Goal: Task Accomplishment & Management: Manage account settings

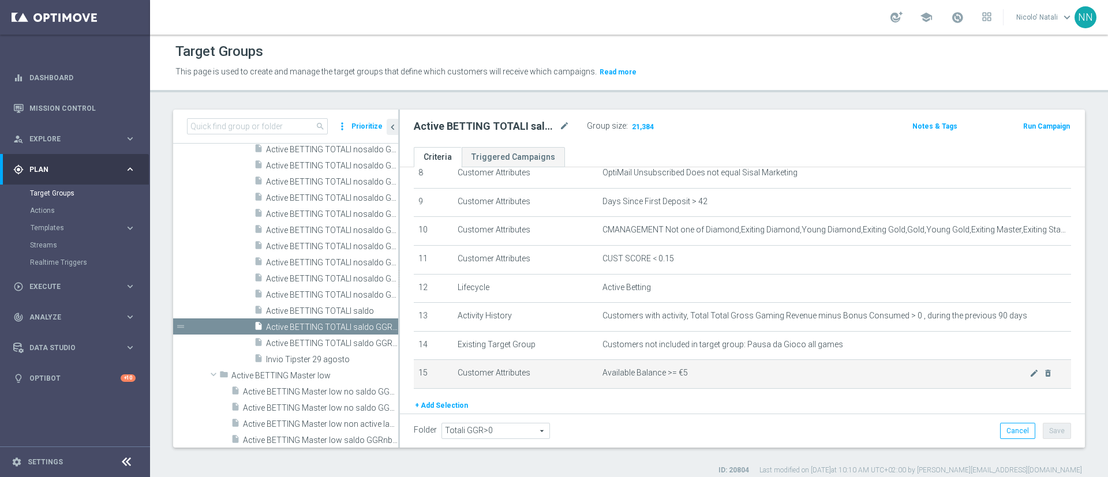
scroll to position [297, 0]
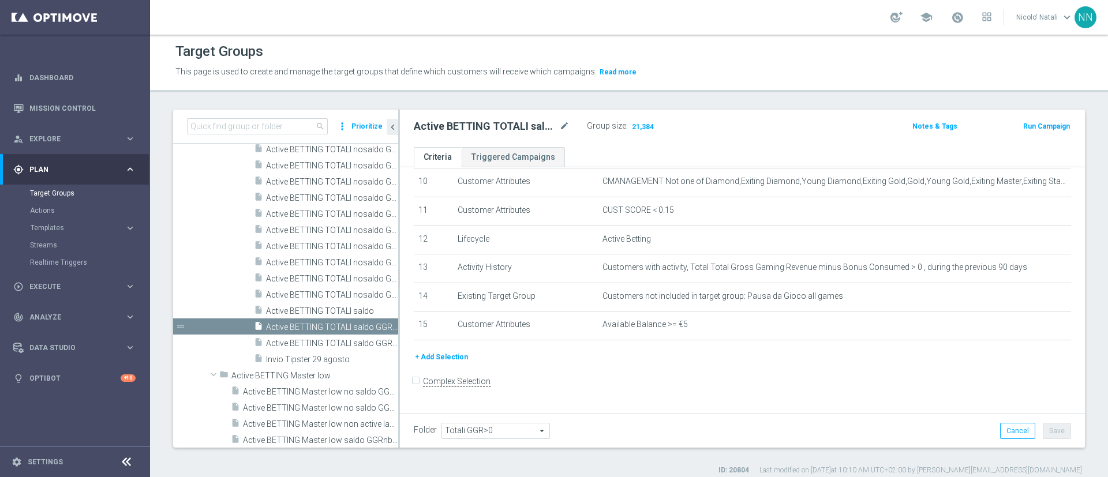
click at [452, 364] on button "+ Add Selection" at bounding box center [441, 357] width 55 height 13
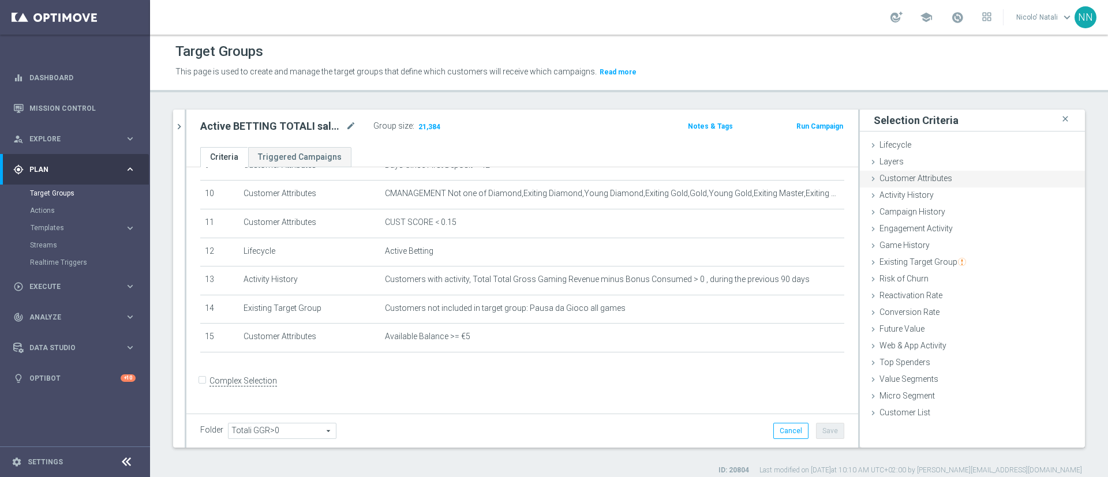
scroll to position [0, 0]
click at [924, 182] on span "Customer Attributes" at bounding box center [915, 179] width 73 height 9
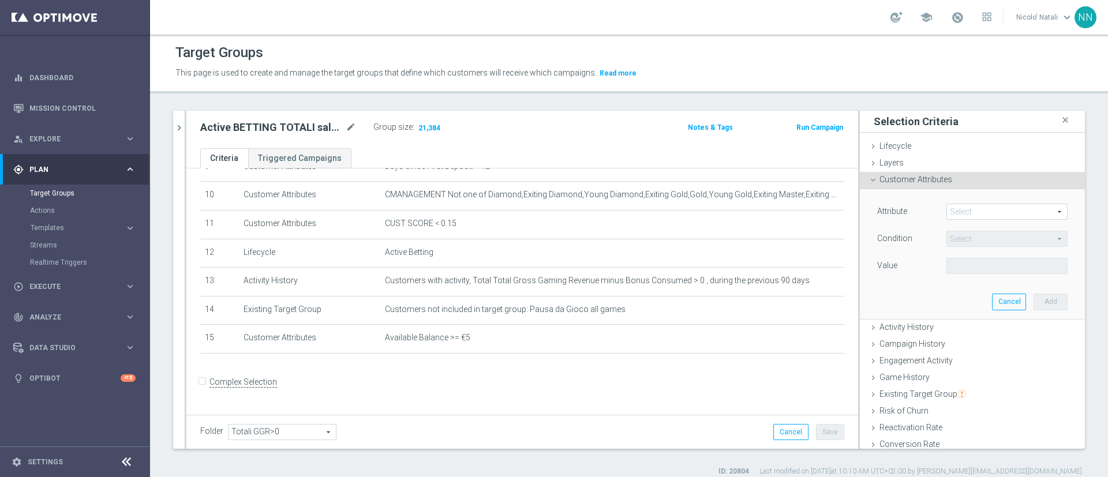
click at [955, 212] on span at bounding box center [1007, 211] width 120 height 15
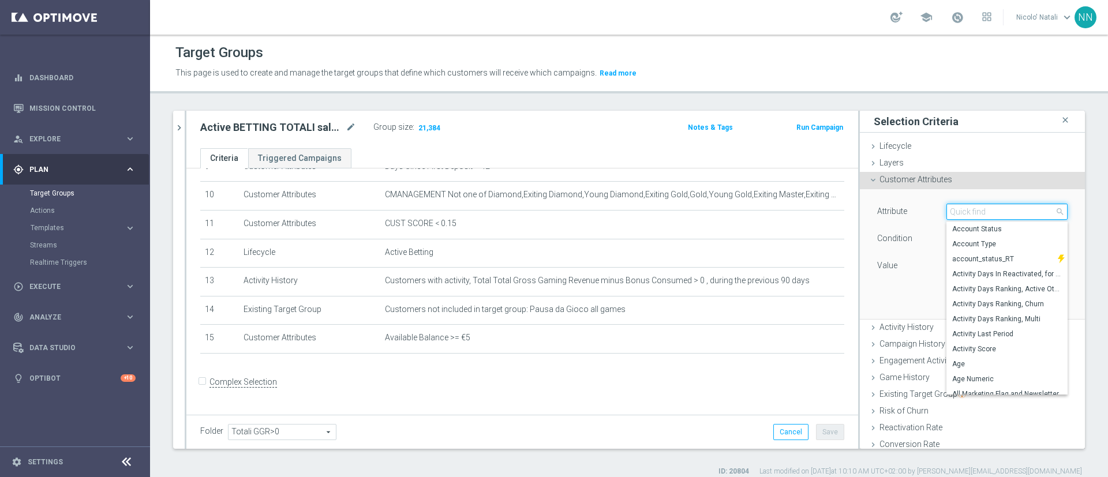
click at [955, 212] on input "search" at bounding box center [1006, 212] width 121 height 16
type input "i"
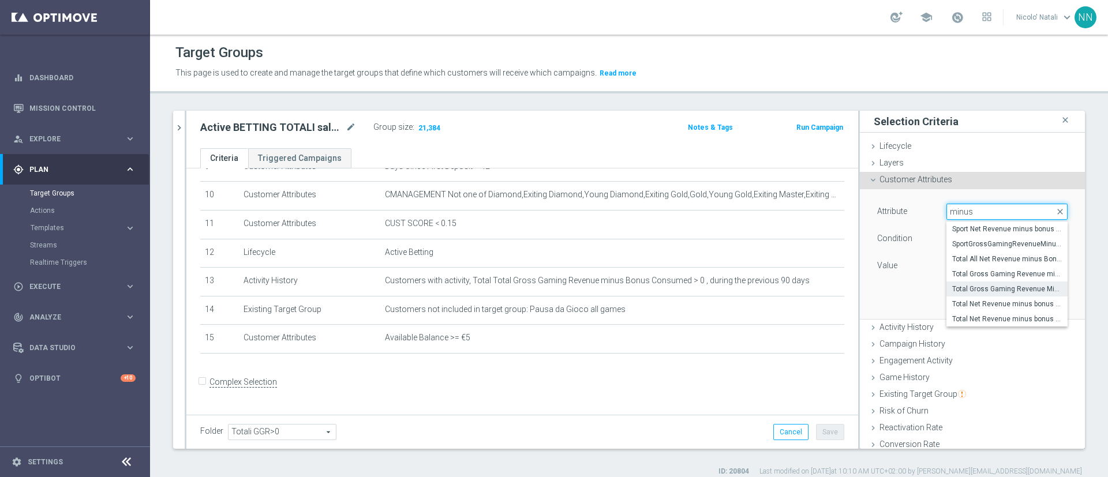
type input "minus"
click at [962, 290] on span "Total Gross Gaming Revenue Minus Bonus Wagared" at bounding box center [1007, 288] width 110 height 9
type input "Total Gross Gaming Revenue Minus Bonus Wagared"
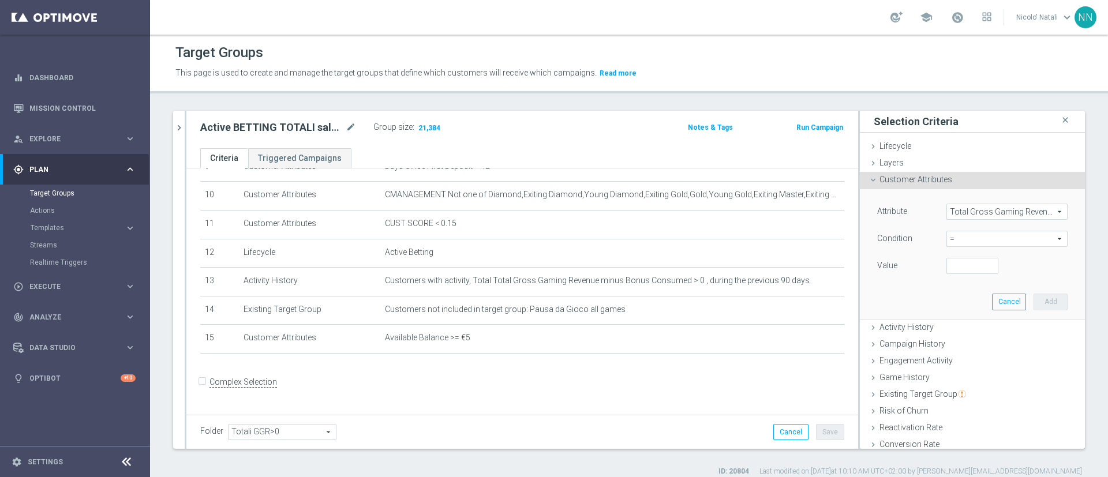
click at [963, 241] on span "=" at bounding box center [1007, 238] width 120 height 15
click at [952, 313] on span ">" at bounding box center [1007, 316] width 110 height 9
type input ">"
click at [946, 262] on input "number" at bounding box center [972, 266] width 52 height 16
type input "0"
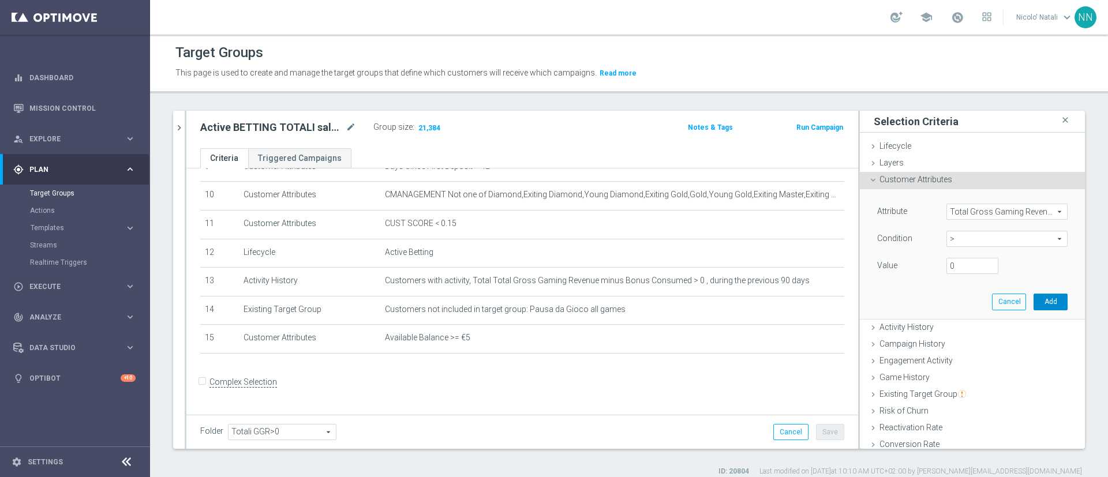
click at [1038, 298] on button "Add" at bounding box center [1050, 302] width 34 height 16
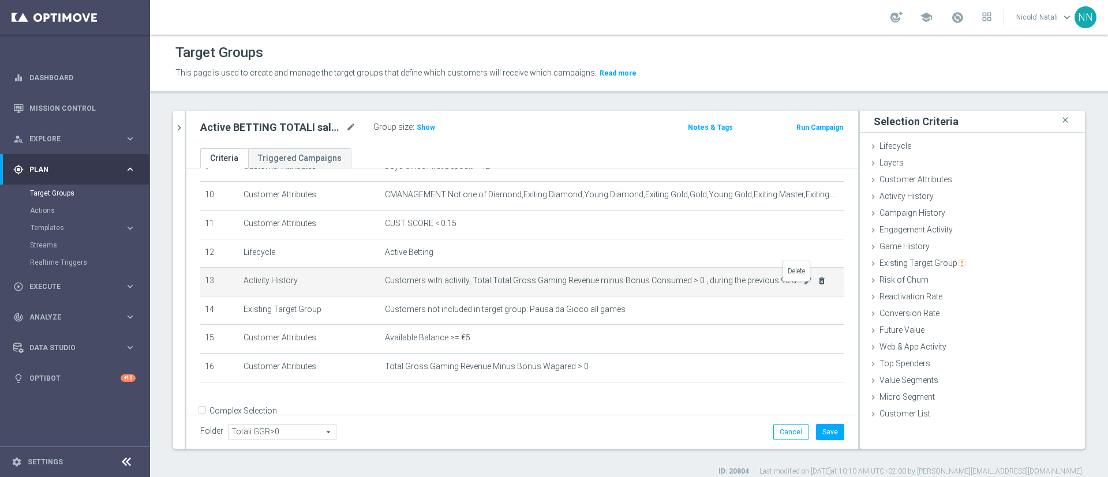
click at [817, 286] on icon "delete_forever" at bounding box center [821, 280] width 9 height 9
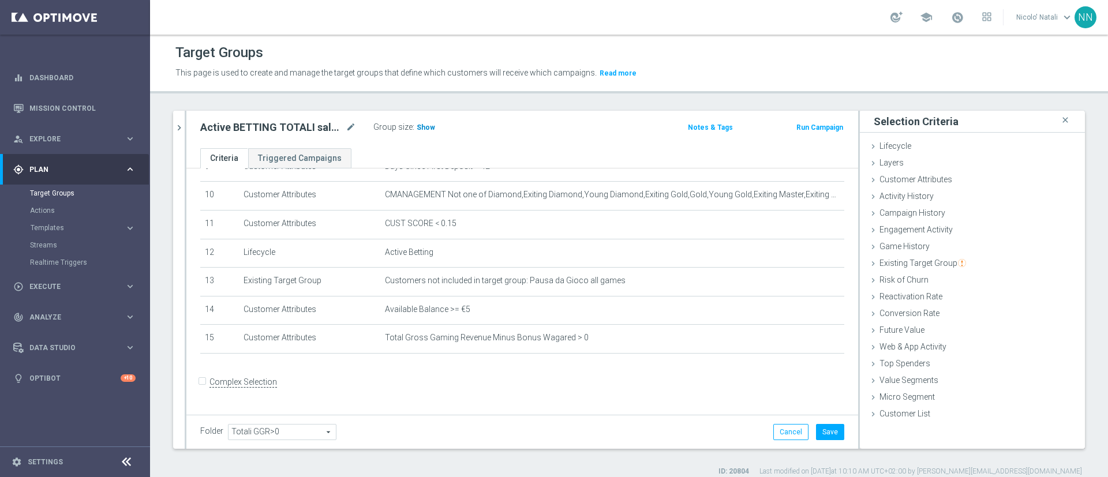
click at [428, 126] on span "Show" at bounding box center [426, 127] width 18 height 8
click at [821, 432] on button "Save" at bounding box center [830, 432] width 28 height 16
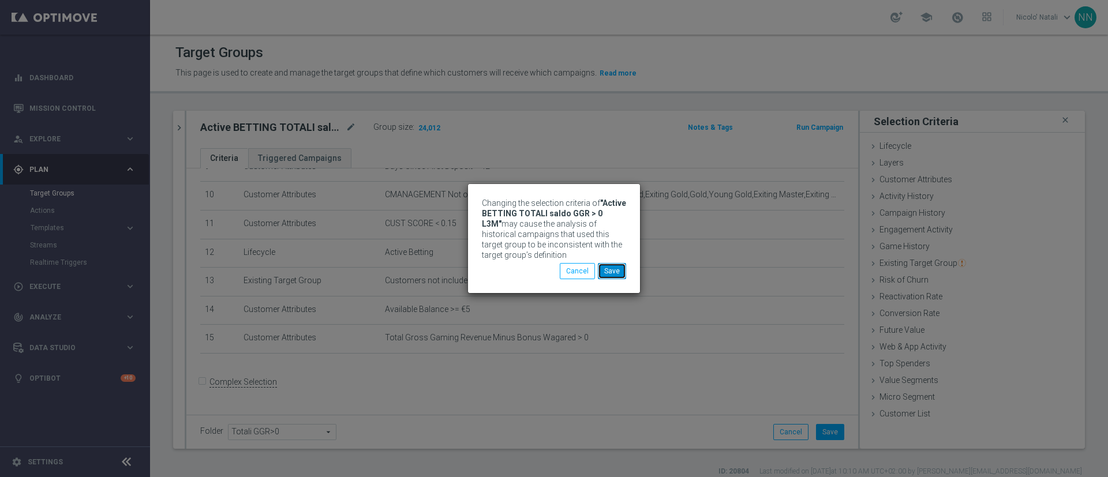
click at [614, 278] on button "Save" at bounding box center [612, 271] width 28 height 16
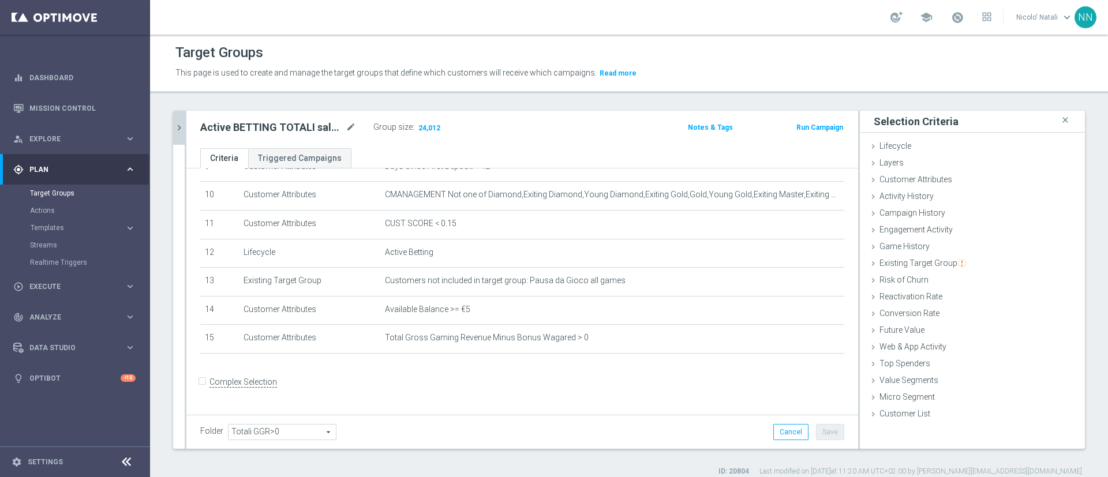
click at [180, 125] on icon "chevron_right" at bounding box center [179, 127] width 11 height 11
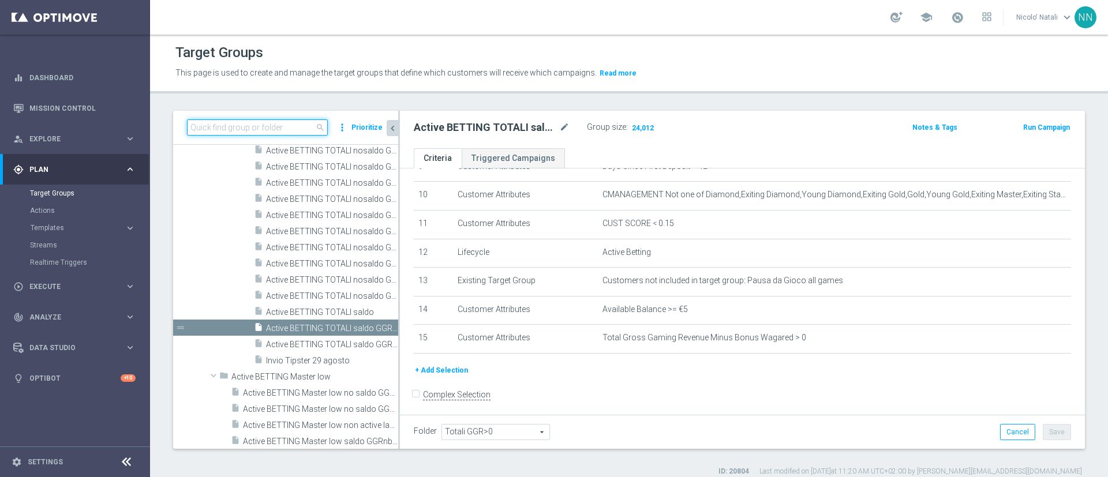
click at [280, 130] on input at bounding box center [257, 127] width 141 height 16
paste input "Active BETTING TOTALI saldo GGR > 0 L3M TOP"
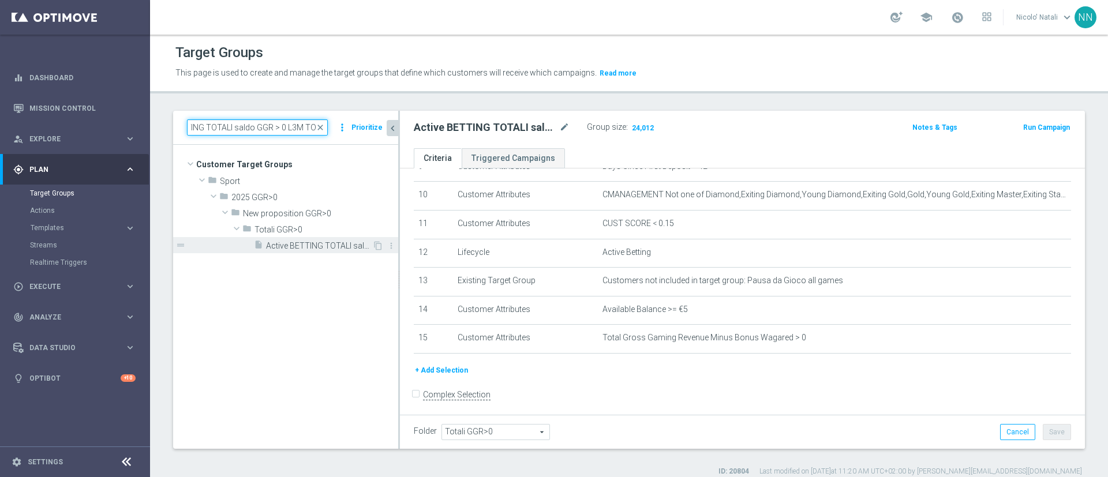
type input "Active BETTING TOTALI saldo GGR > 0 L3M TOP"
click at [300, 242] on span "Active BETTING TOTALI saldo GGR > 0 L3M TOP" at bounding box center [319, 246] width 106 height 10
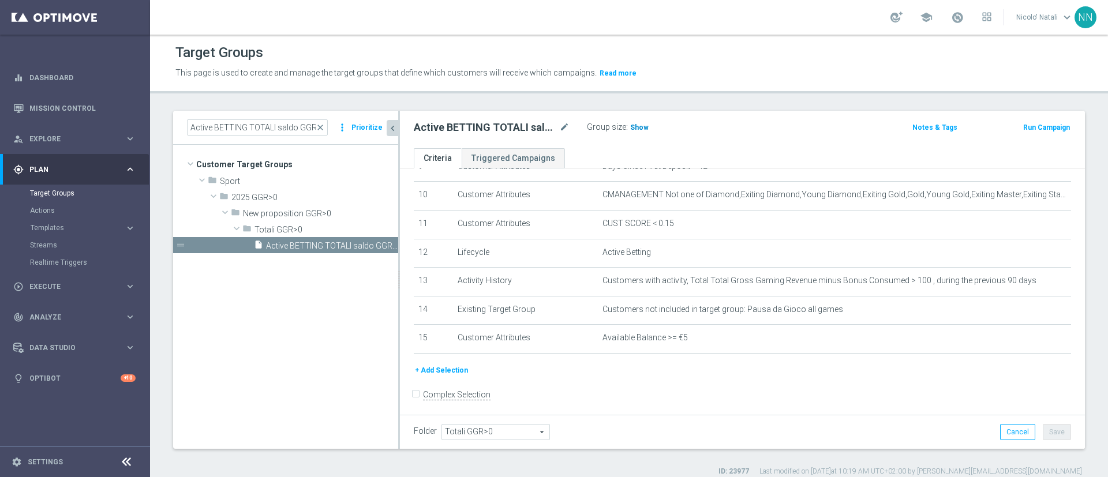
click at [634, 130] on span "Show" at bounding box center [639, 127] width 18 height 8
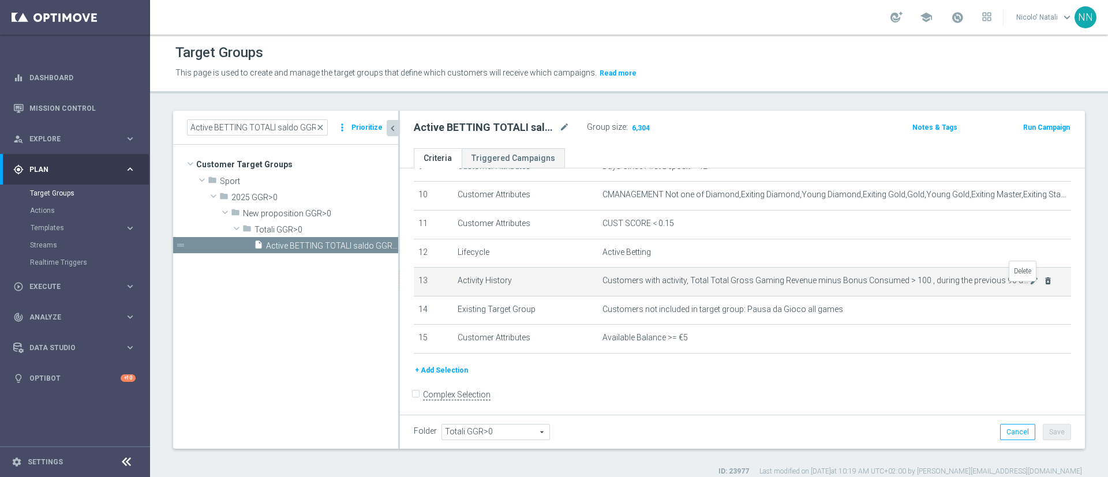
click at [1043, 286] on icon "delete_forever" at bounding box center [1047, 280] width 9 height 9
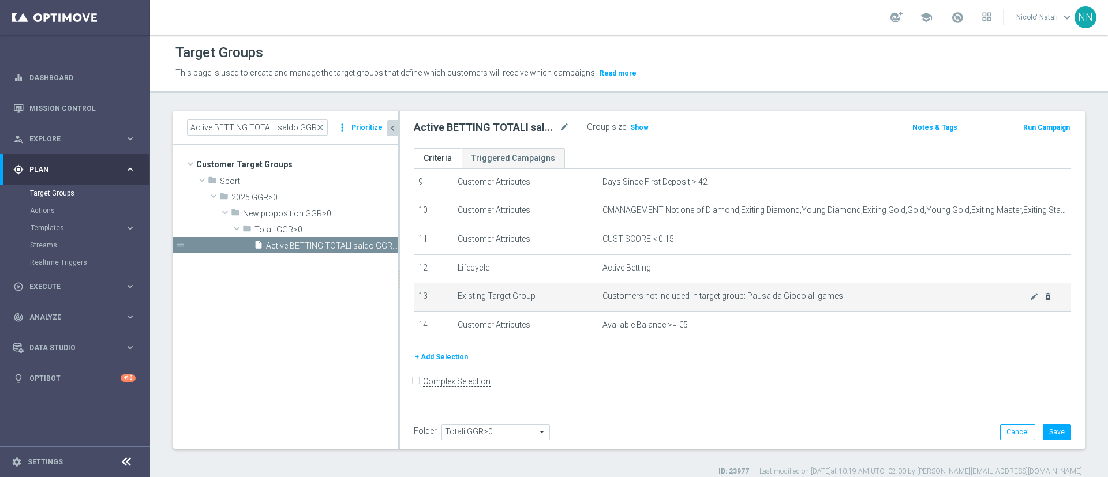
scroll to position [268, 0]
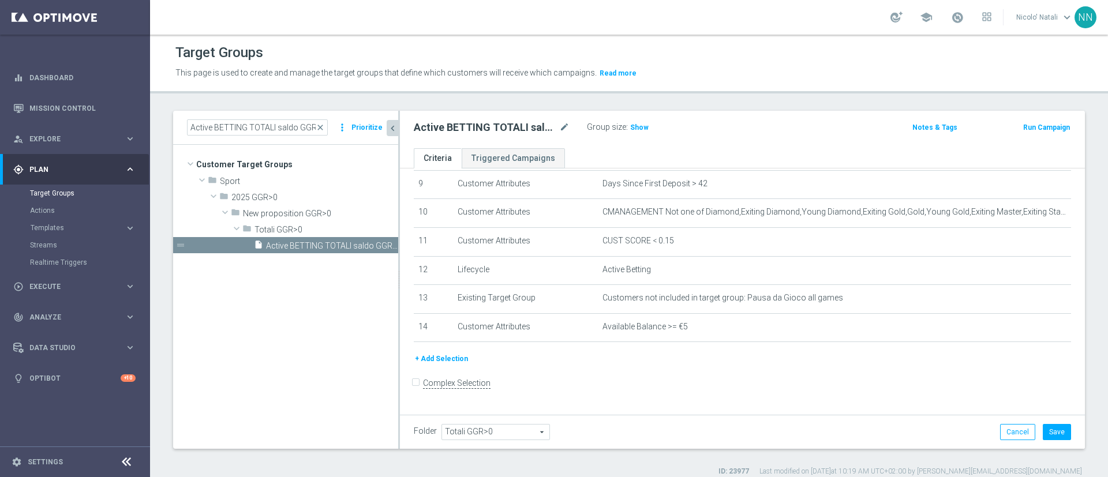
click at [456, 365] on button "+ Add Selection" at bounding box center [441, 359] width 55 height 13
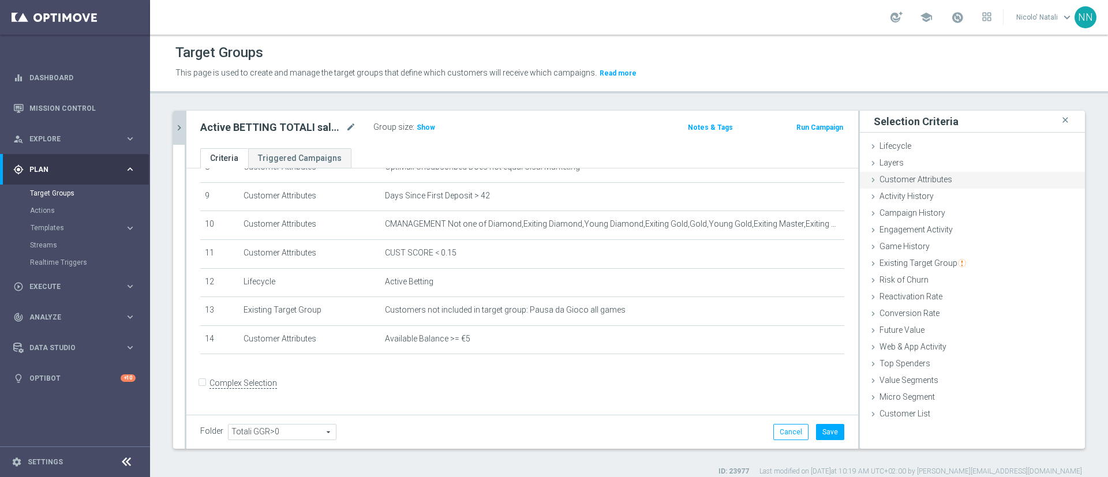
click at [897, 181] on span "Customer Attributes" at bounding box center [915, 179] width 73 height 9
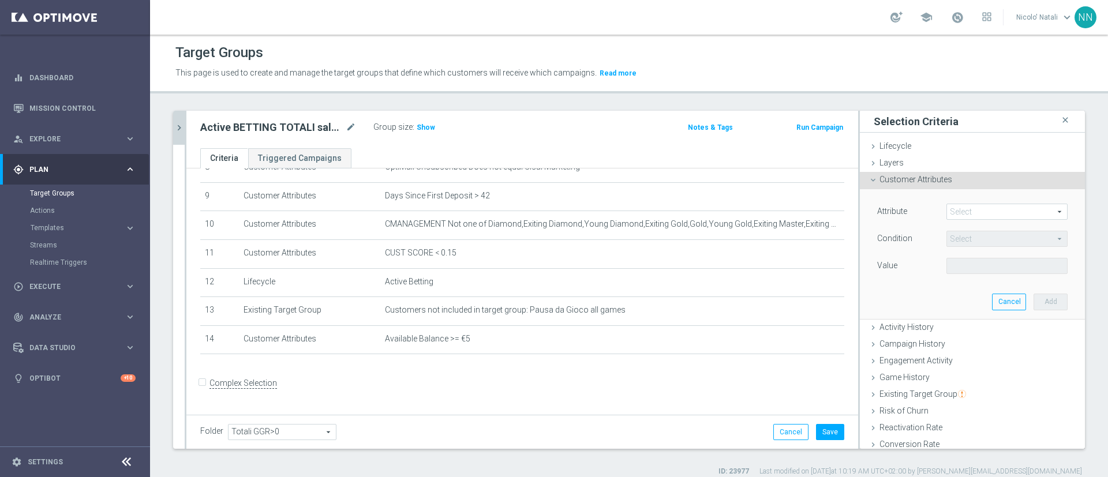
click at [947, 211] on span at bounding box center [1007, 211] width 120 height 15
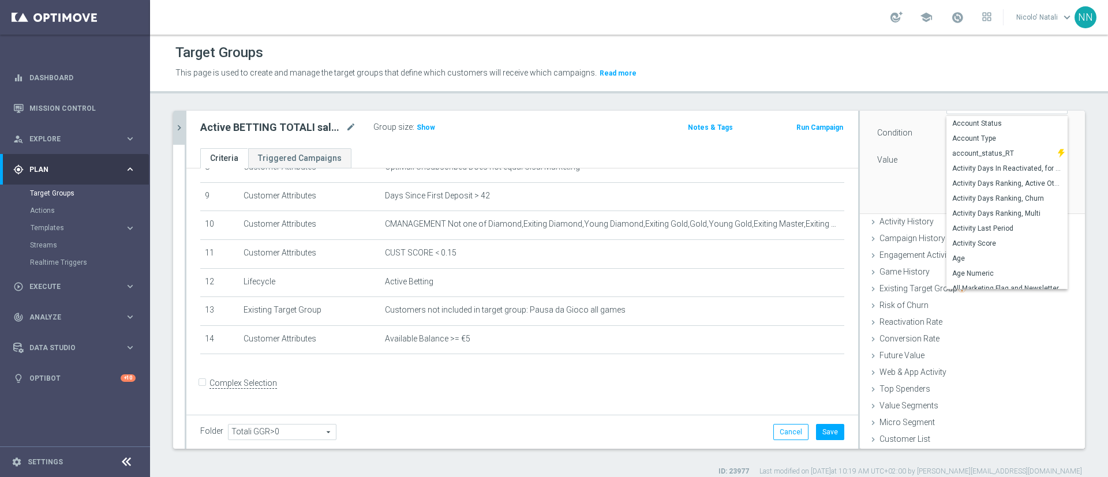
scroll to position [0, 0]
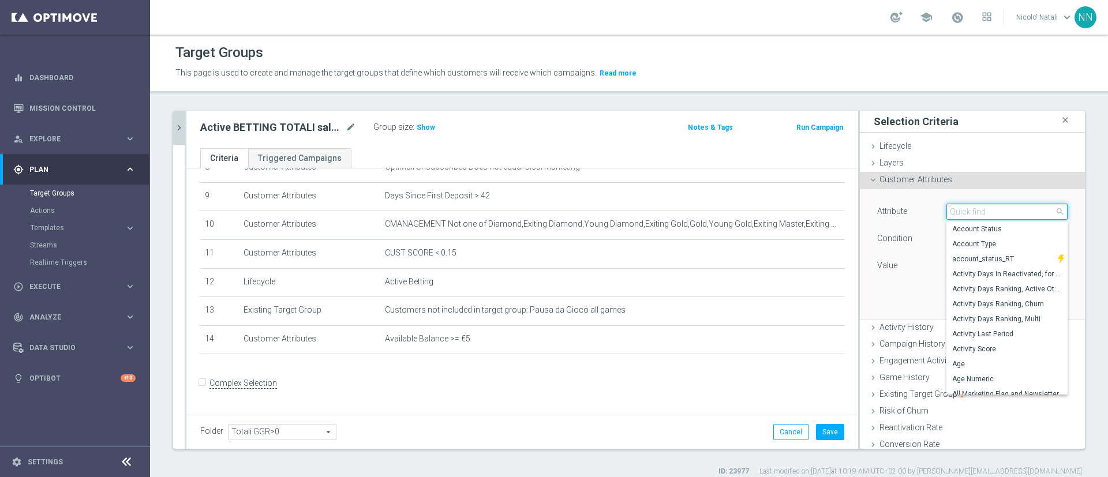
click at [946, 212] on input "search" at bounding box center [1006, 212] width 121 height 16
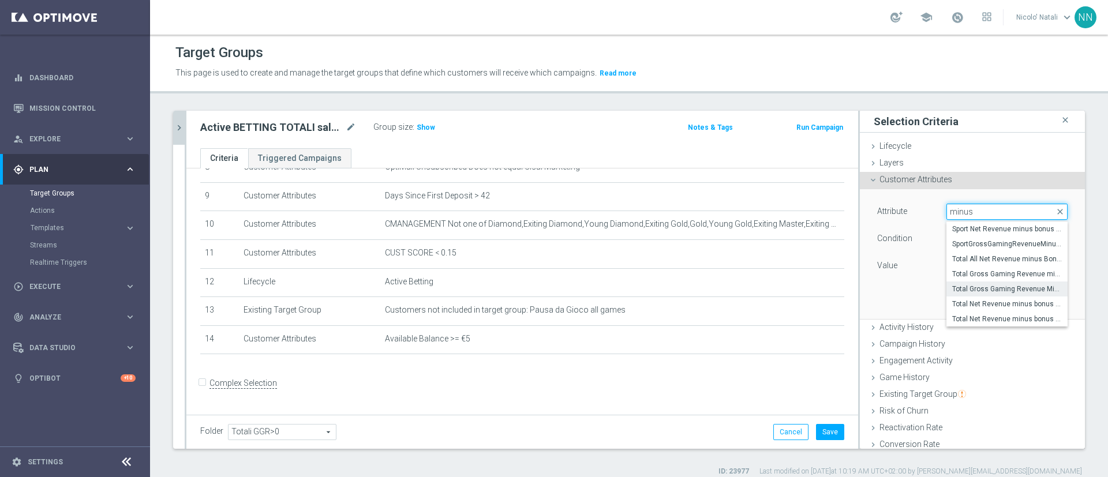
type input "minus"
click at [970, 290] on span "Total Gross Gaming Revenue Minus Bonus Wagared" at bounding box center [1007, 288] width 110 height 9
type input "Total Gross Gaming Revenue Minus Bonus Wagared"
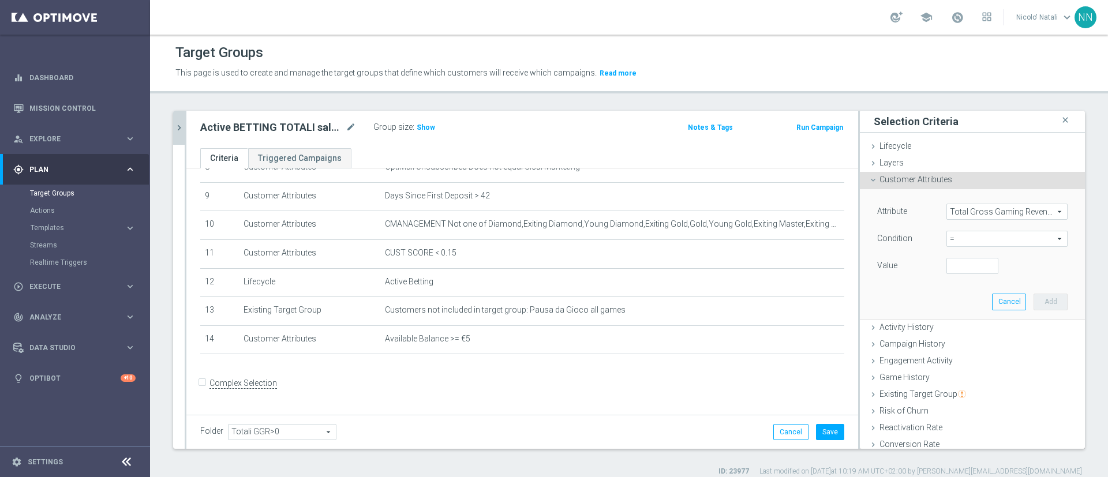
click at [954, 235] on span "=" at bounding box center [1007, 238] width 120 height 15
click at [952, 314] on span ">" at bounding box center [1007, 316] width 110 height 9
type input ">"
click at [946, 264] on input "number" at bounding box center [972, 266] width 52 height 16
type input "0"
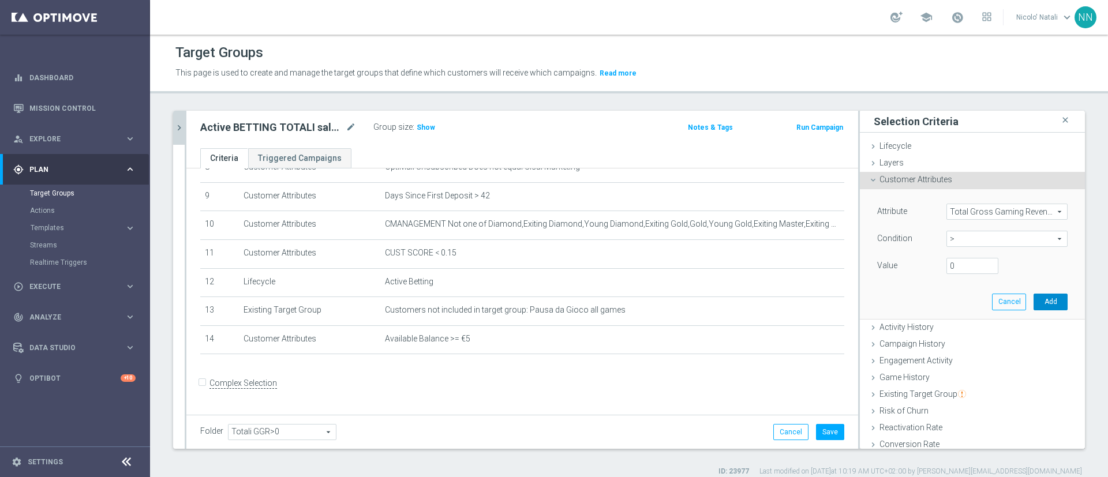
click at [1033, 296] on button "Add" at bounding box center [1050, 302] width 34 height 16
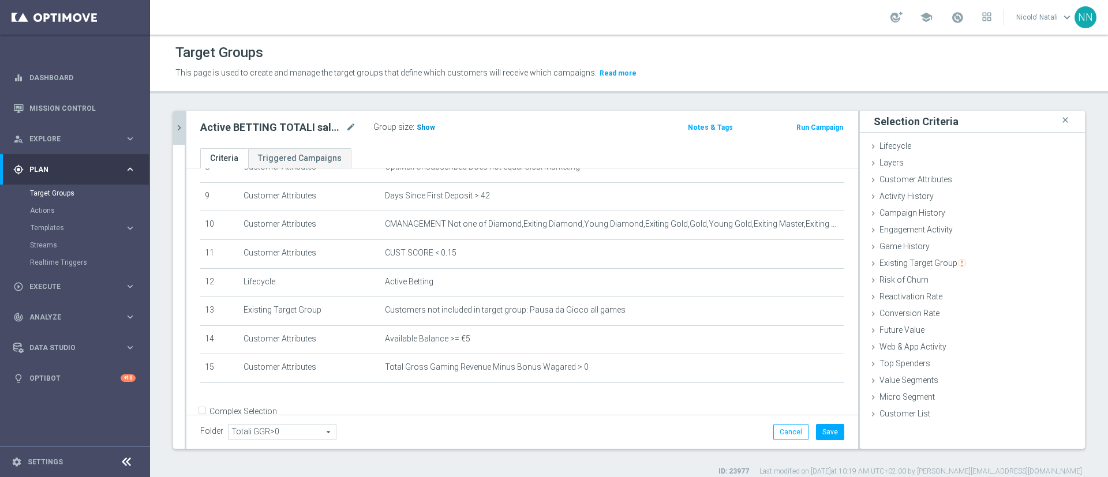
click at [422, 132] on h3 "Show" at bounding box center [425, 127] width 21 height 13
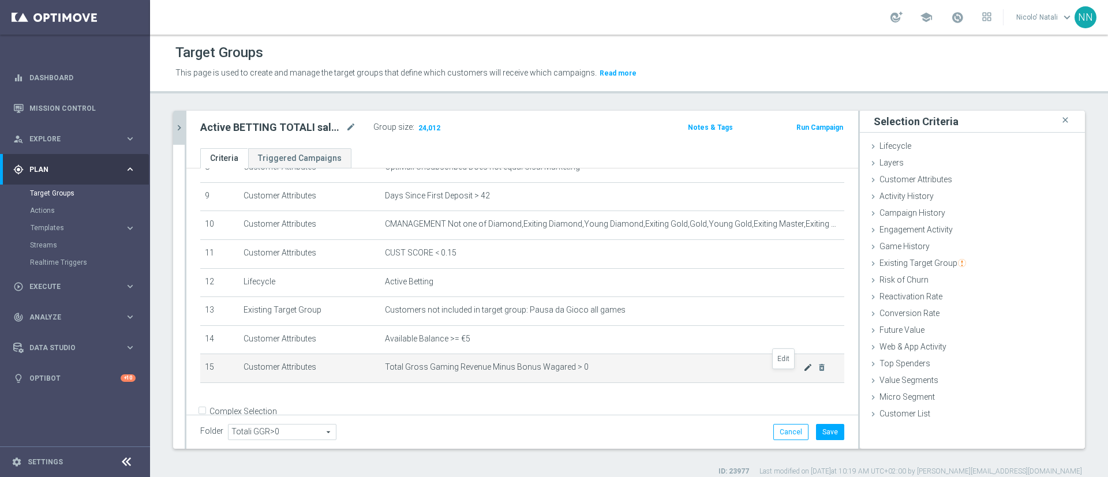
click at [803, 372] on icon "mode_edit" at bounding box center [807, 367] width 9 height 9
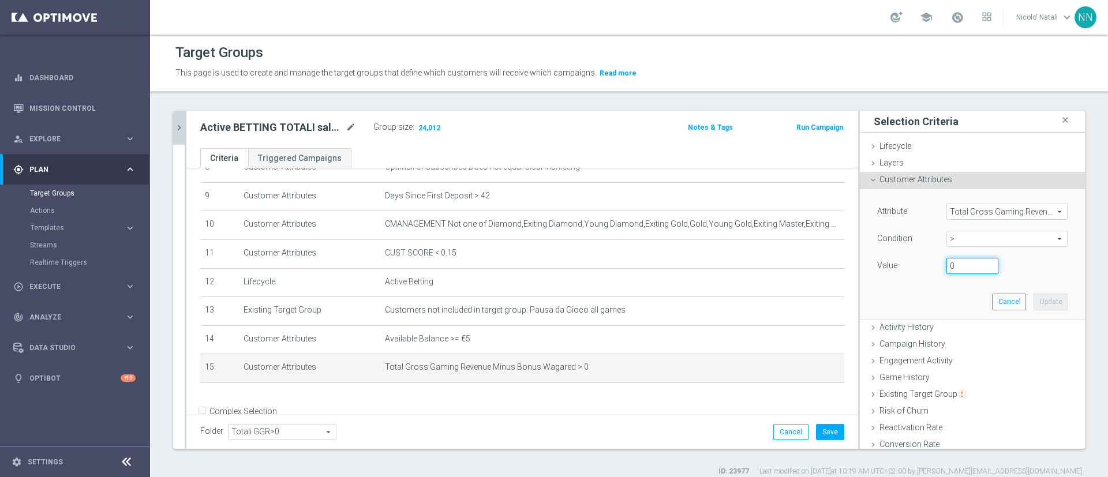
click at [953, 266] on input "0" at bounding box center [972, 266] width 52 height 16
type input "100"
click at [1033, 296] on button "Update" at bounding box center [1050, 302] width 34 height 16
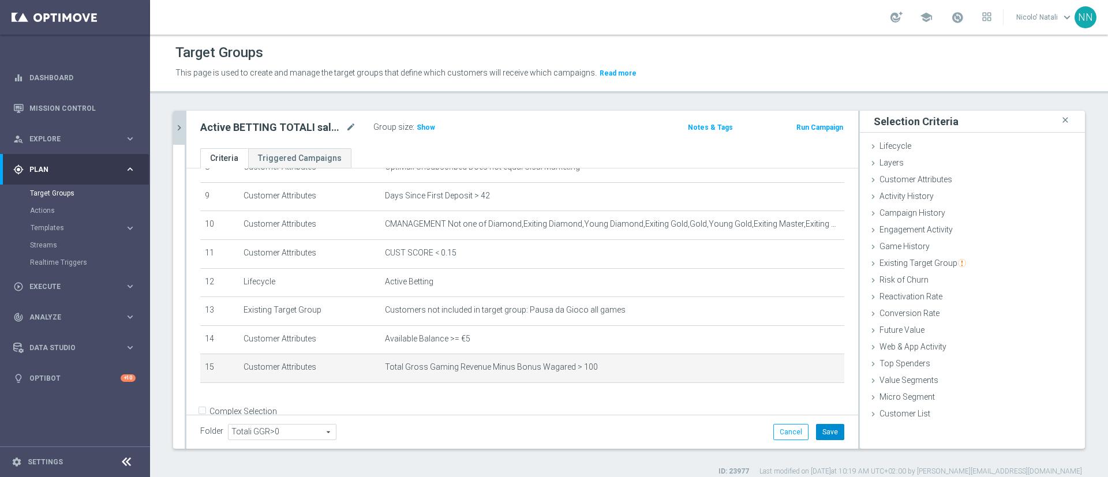
click at [816, 429] on button "Save" at bounding box center [830, 432] width 28 height 16
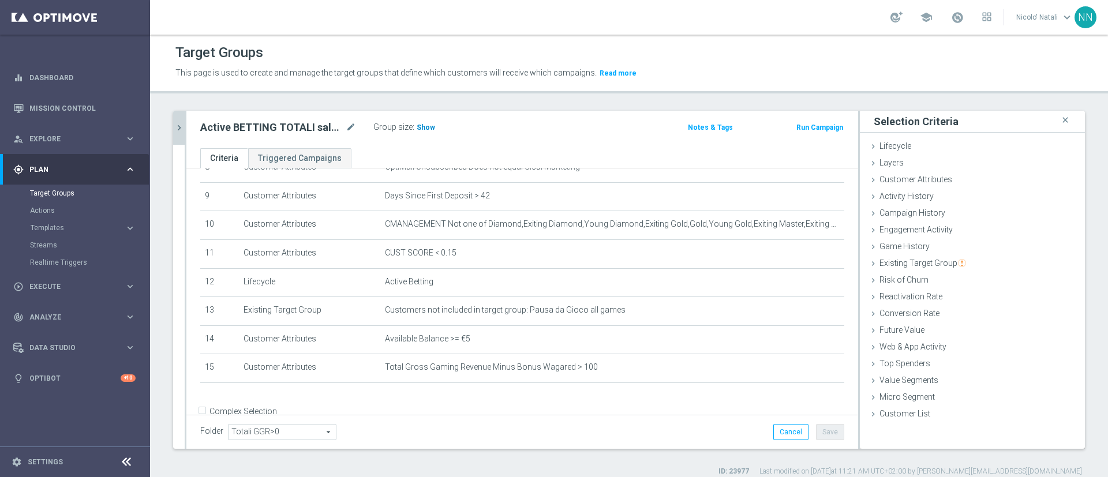
click at [425, 127] on span "Show" at bounding box center [426, 127] width 18 height 8
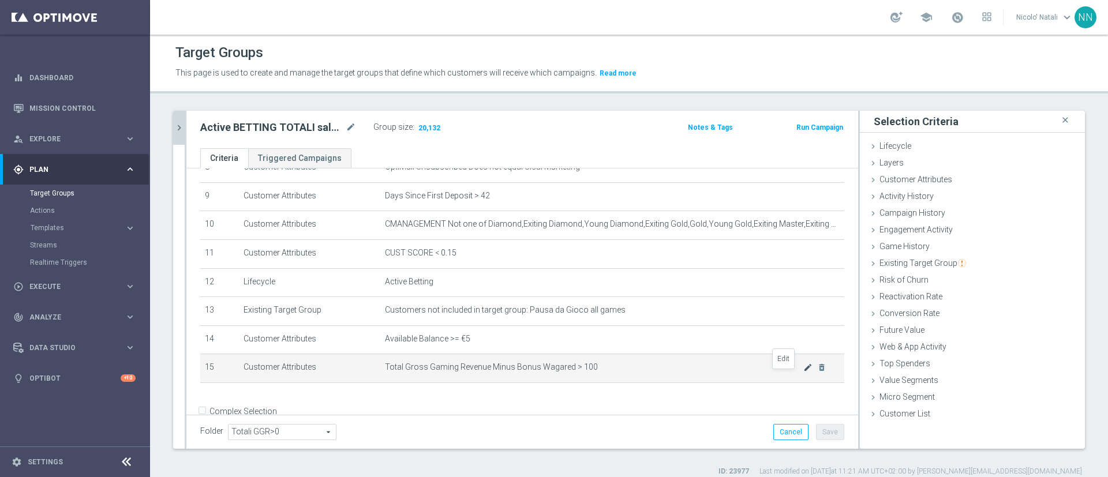
click at [803, 372] on icon "mode_edit" at bounding box center [807, 367] width 9 height 9
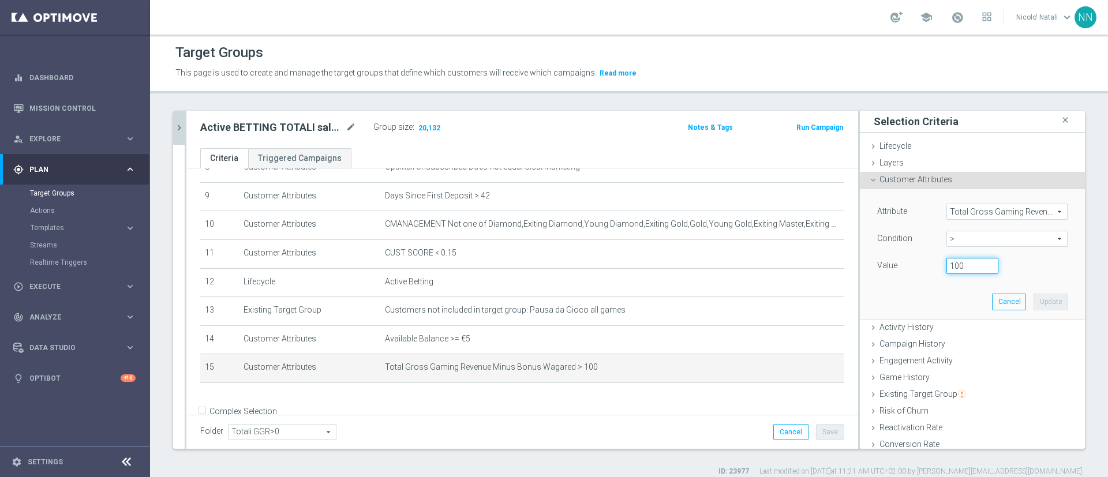
click at [946, 267] on input "100" at bounding box center [972, 266] width 52 height 16
type input "300"
click at [1033, 296] on button "Update" at bounding box center [1050, 302] width 34 height 16
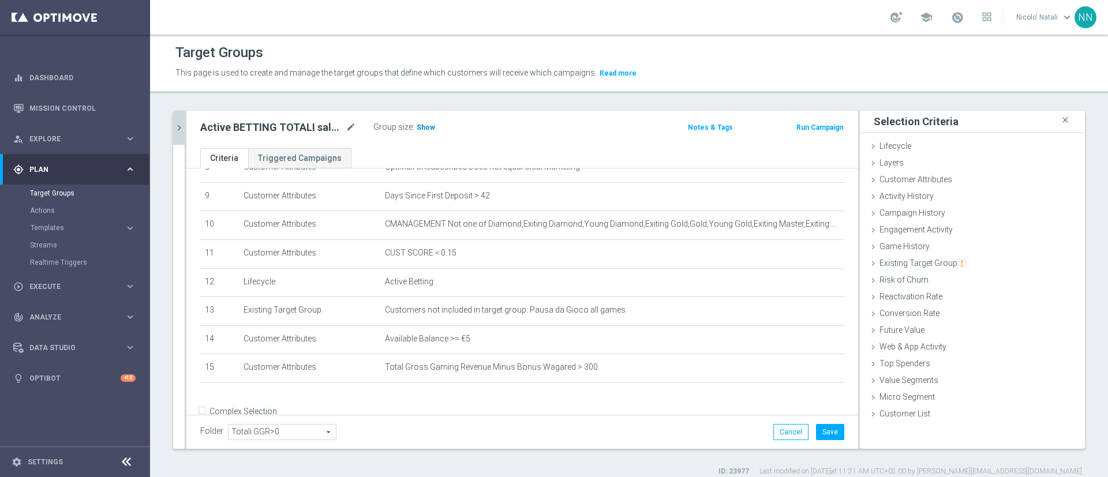
click at [424, 130] on span "Show" at bounding box center [426, 127] width 18 height 8
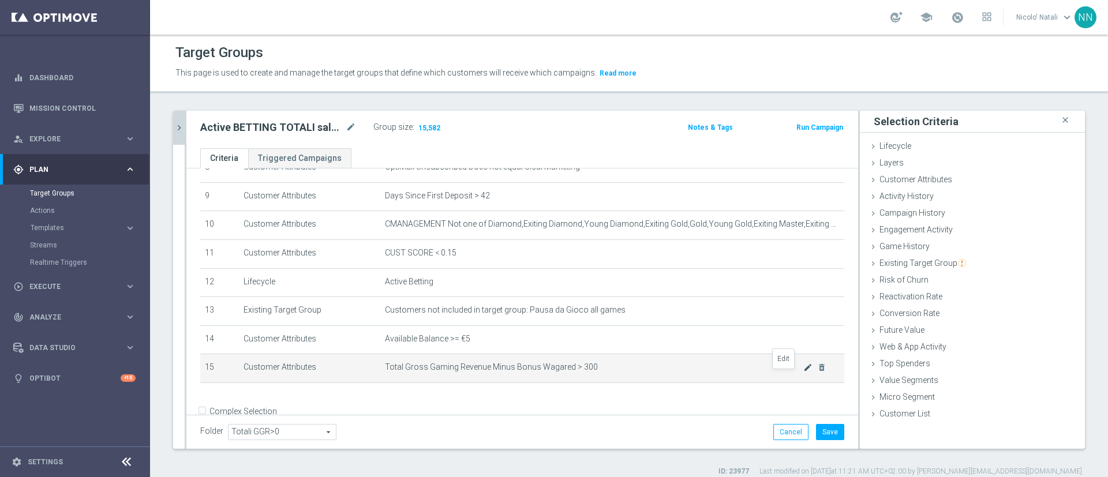
click at [803, 372] on icon "mode_edit" at bounding box center [807, 367] width 9 height 9
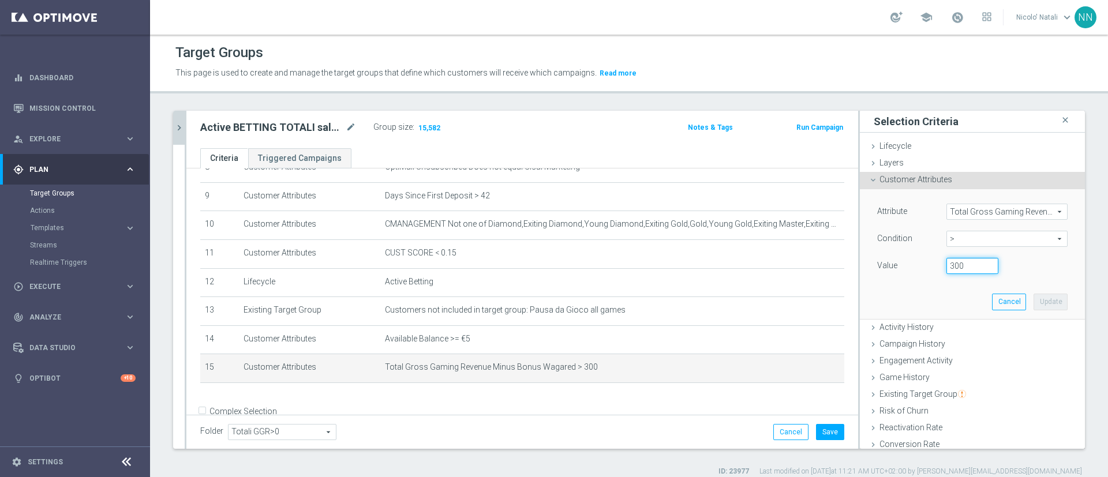
click at [946, 265] on input "300" at bounding box center [972, 266] width 52 height 16
type input "500"
click at [1033, 297] on button "Update" at bounding box center [1050, 302] width 34 height 16
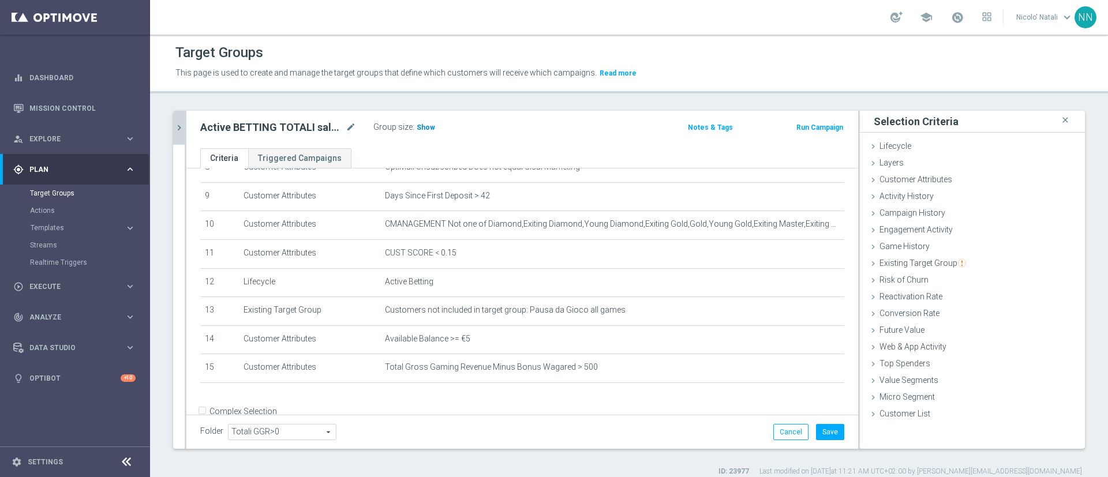
click at [428, 129] on span "Show" at bounding box center [426, 127] width 18 height 8
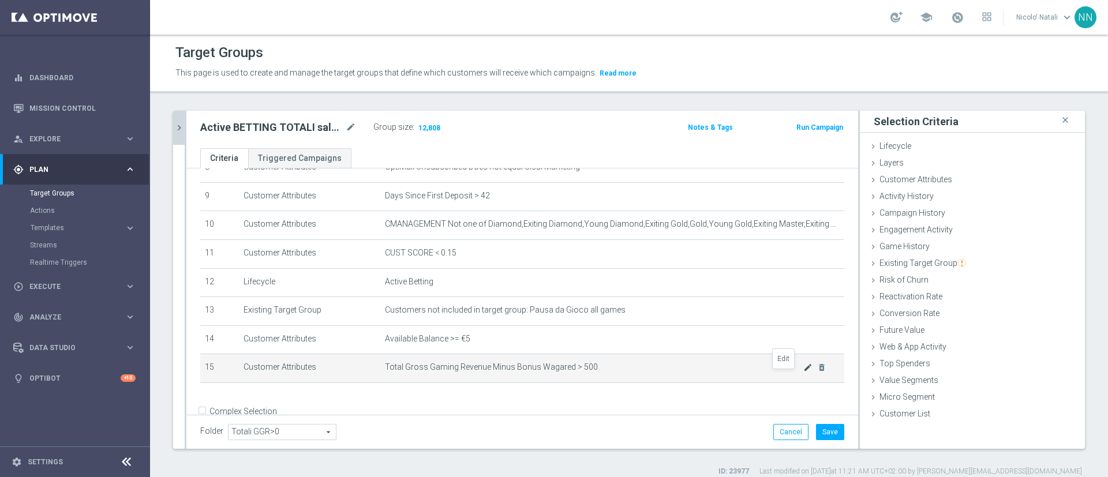
click at [803, 372] on icon "mode_edit" at bounding box center [807, 367] width 9 height 9
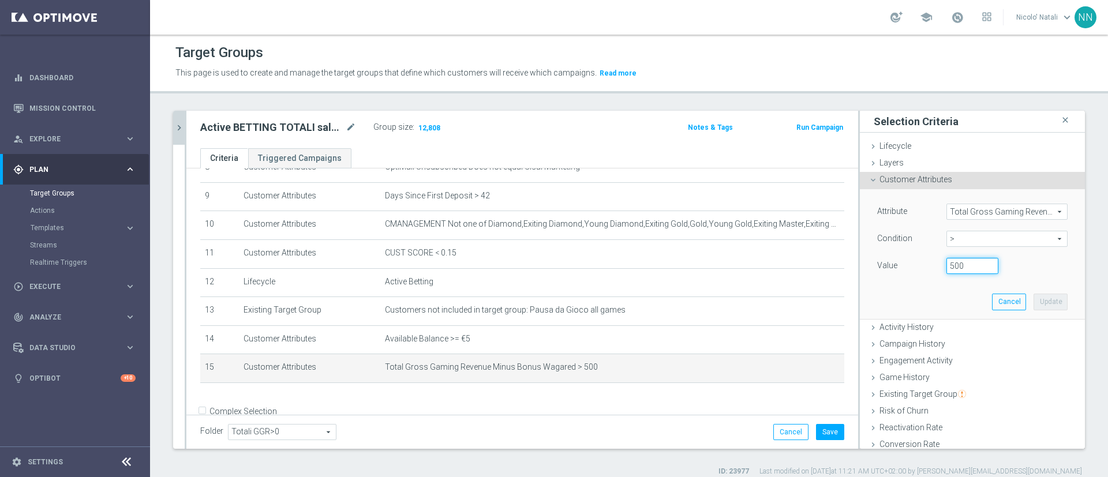
click at [946, 265] on input "500" at bounding box center [972, 266] width 52 height 16
type input "1000"
click at [1033, 298] on button "Update" at bounding box center [1050, 302] width 34 height 16
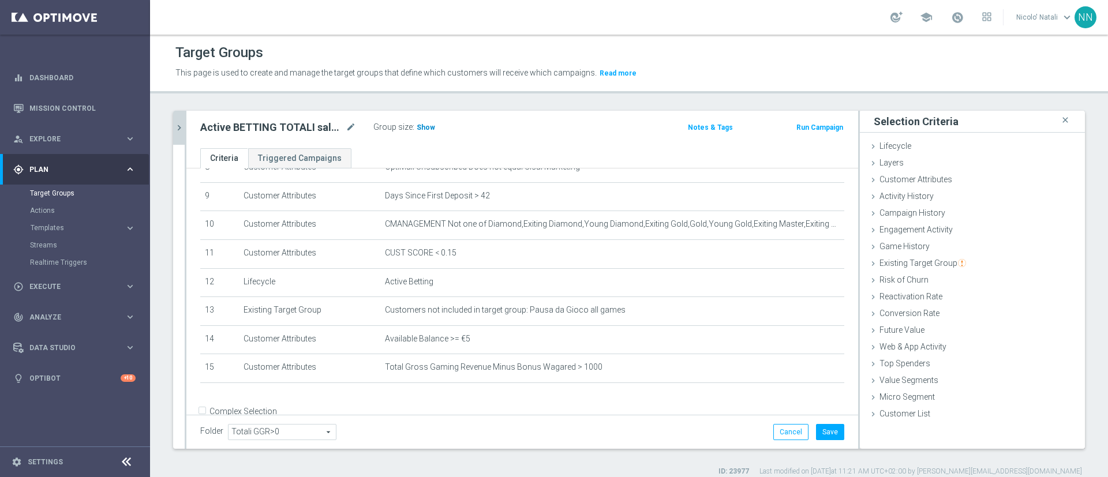
click at [427, 127] on span "Show" at bounding box center [426, 127] width 18 height 8
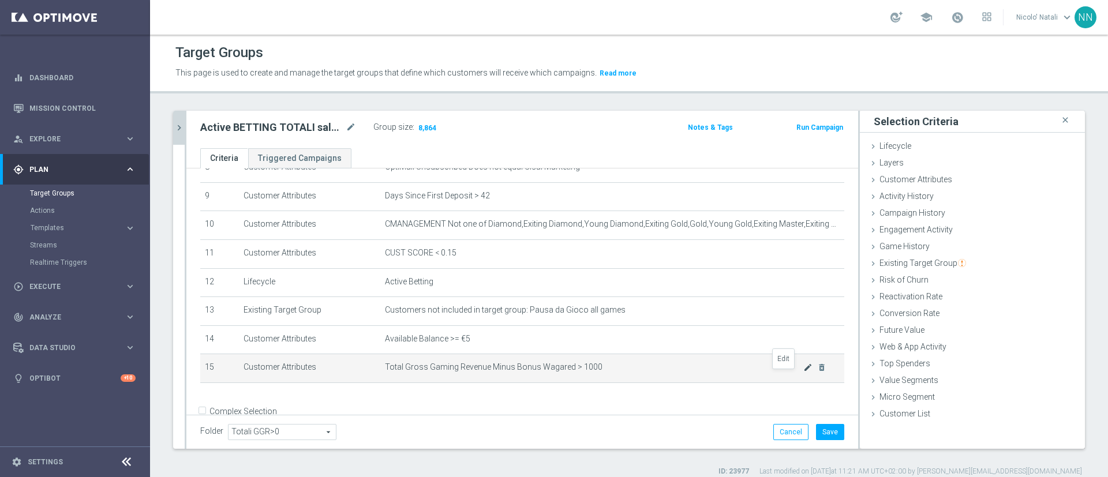
click at [803, 372] on icon "mode_edit" at bounding box center [807, 367] width 9 height 9
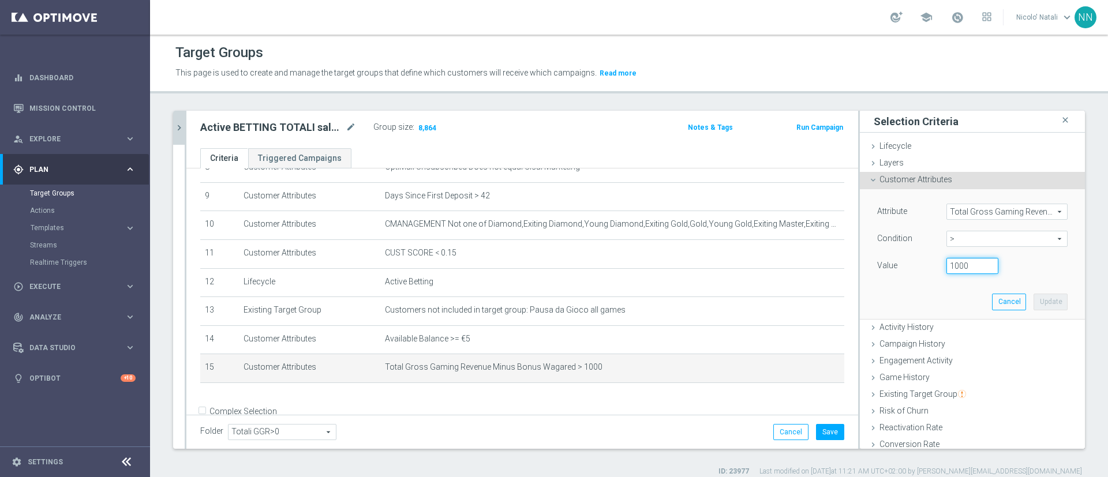
click at [946, 267] on input "1000" at bounding box center [972, 266] width 52 height 16
type input "1500"
click at [1033, 297] on button "Update" at bounding box center [1050, 302] width 34 height 16
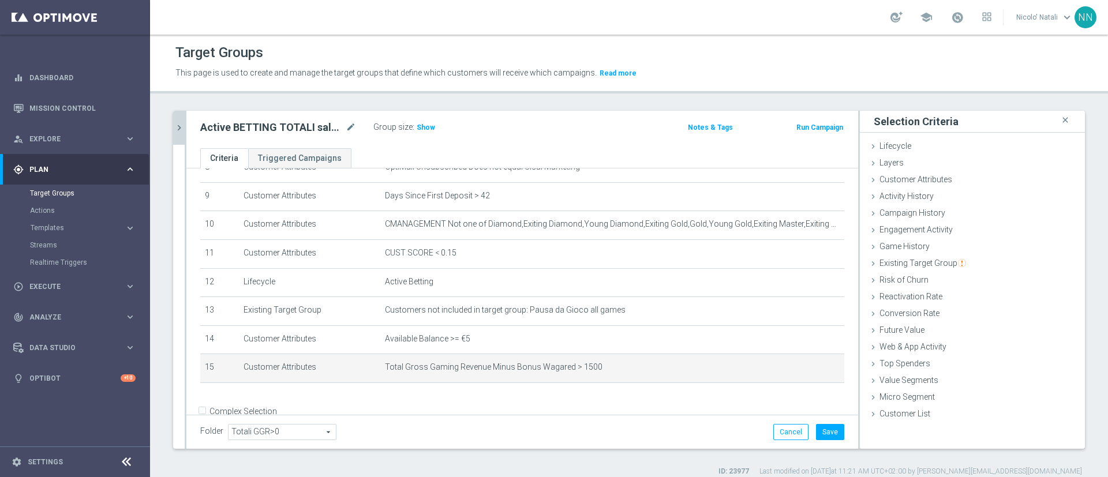
click at [434, 133] on div "Group size : Show" at bounding box center [430, 126] width 115 height 14
click at [432, 132] on h3 "Show" at bounding box center [425, 127] width 21 height 13
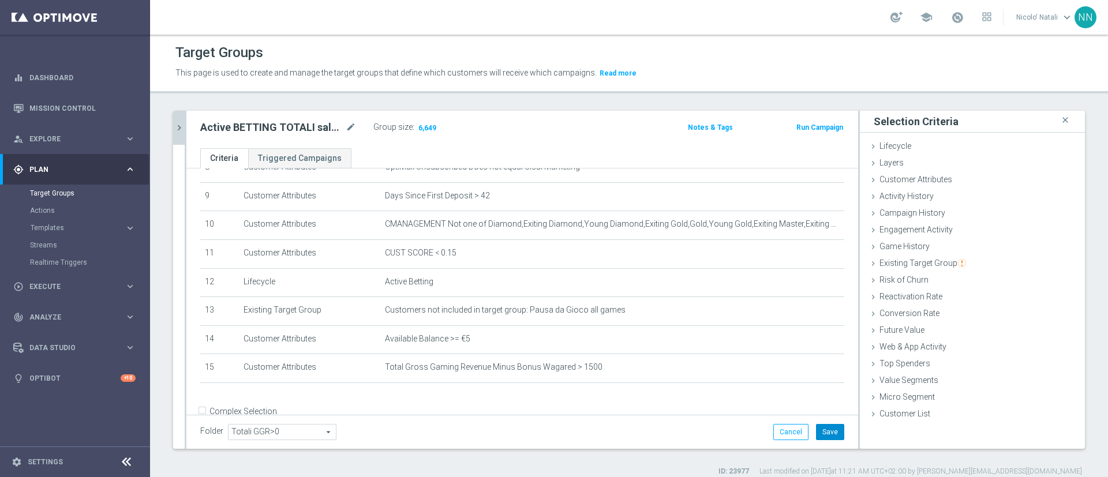
click at [816, 427] on button "Save" at bounding box center [830, 432] width 28 height 16
click at [182, 129] on icon "chevron_right" at bounding box center [179, 127] width 11 height 11
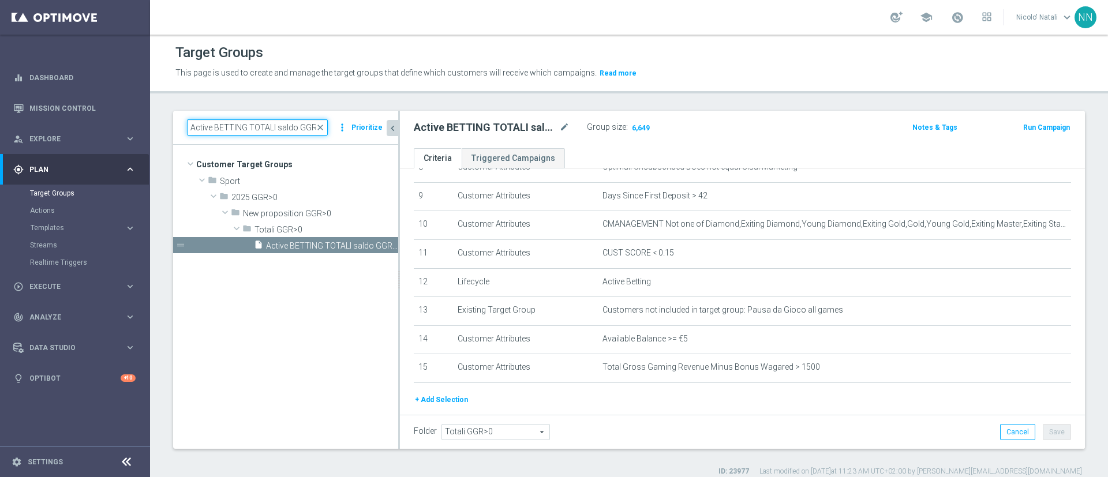
click at [250, 126] on input "Active BETTING TOTALI saldo GGR > 0 L3M TOP" at bounding box center [257, 127] width 141 height 16
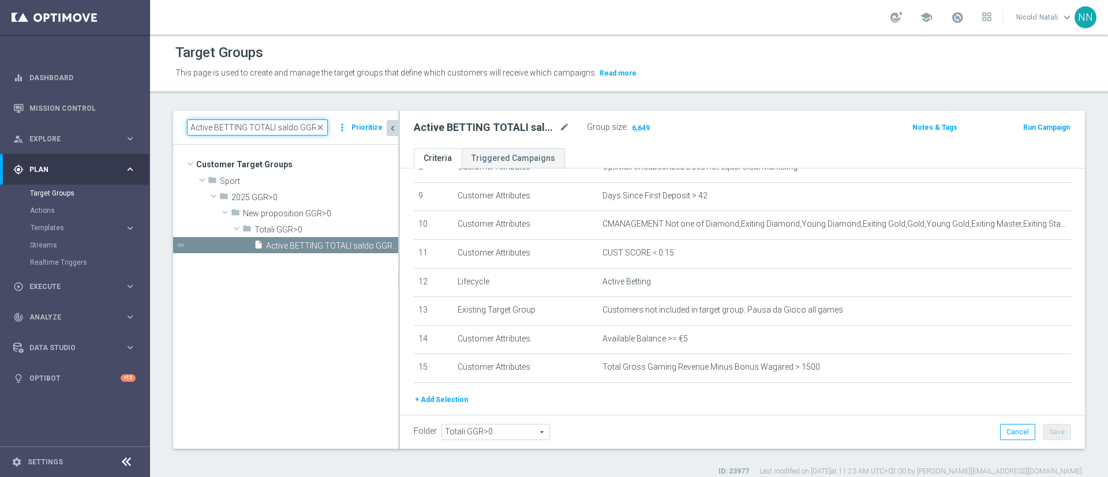
paste input "non active last week GGR nb>=150 L3M"
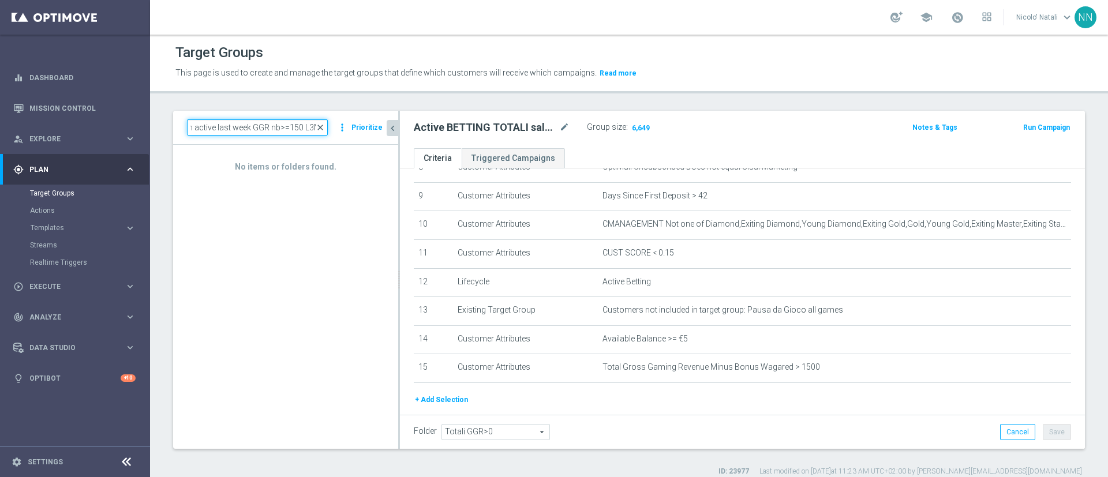
type input "Active BETTING non active last week GGR nb>=150 L3M"
click at [324, 125] on span "close" at bounding box center [320, 127] width 9 height 9
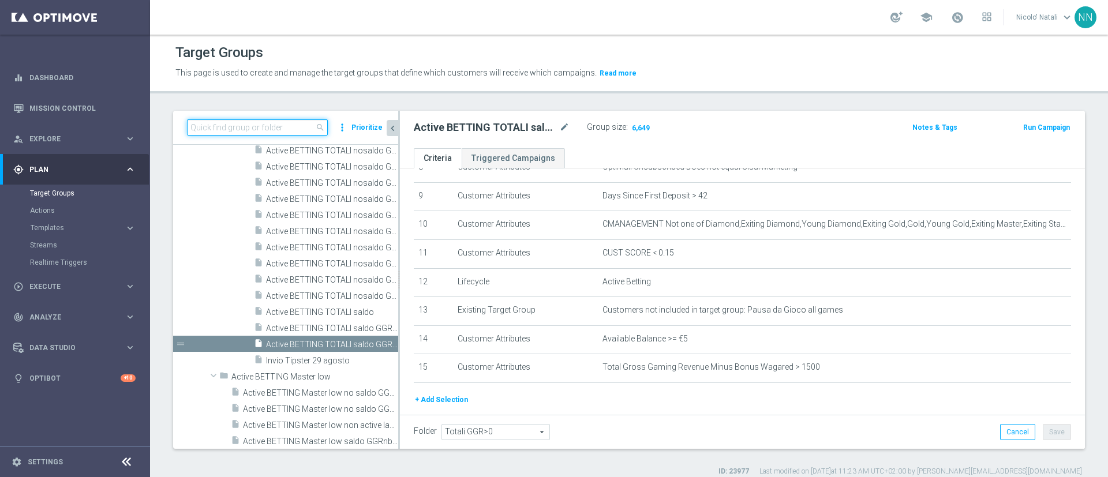
click at [260, 129] on input at bounding box center [257, 127] width 141 height 16
paste input "Active BETTING non active last week GGR nb>=150 L3M"
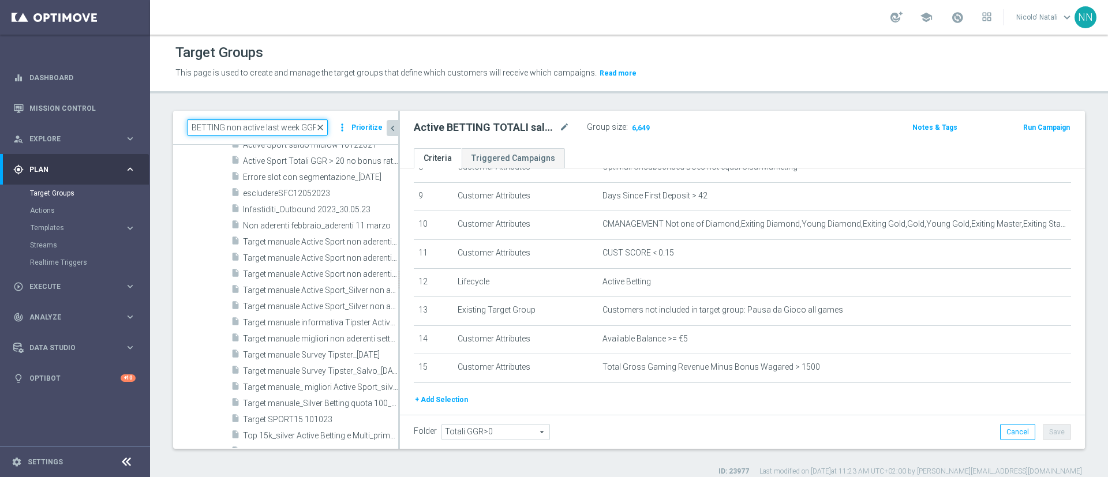
scroll to position [0, 0]
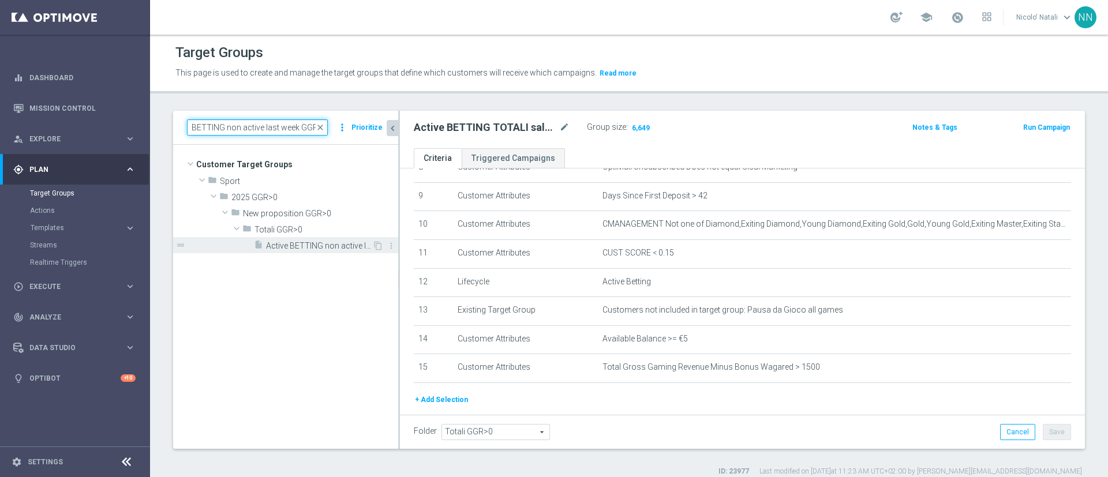
type input "Active BETTING non active last week GGR"
click at [334, 242] on span "Active BETTING non active last week GGR nb>=100 L3M" at bounding box center [319, 246] width 106 height 10
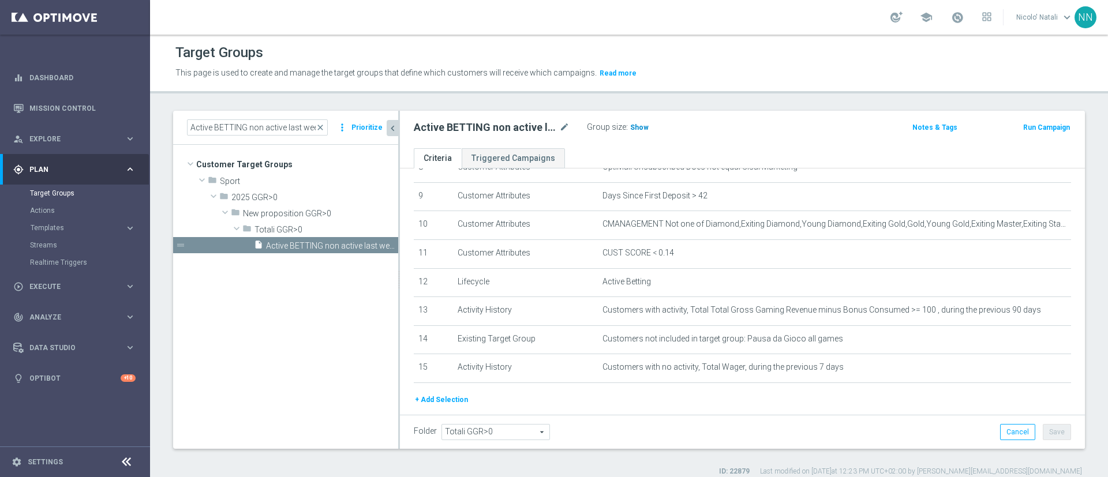
click at [638, 128] on span "Show" at bounding box center [639, 127] width 18 height 8
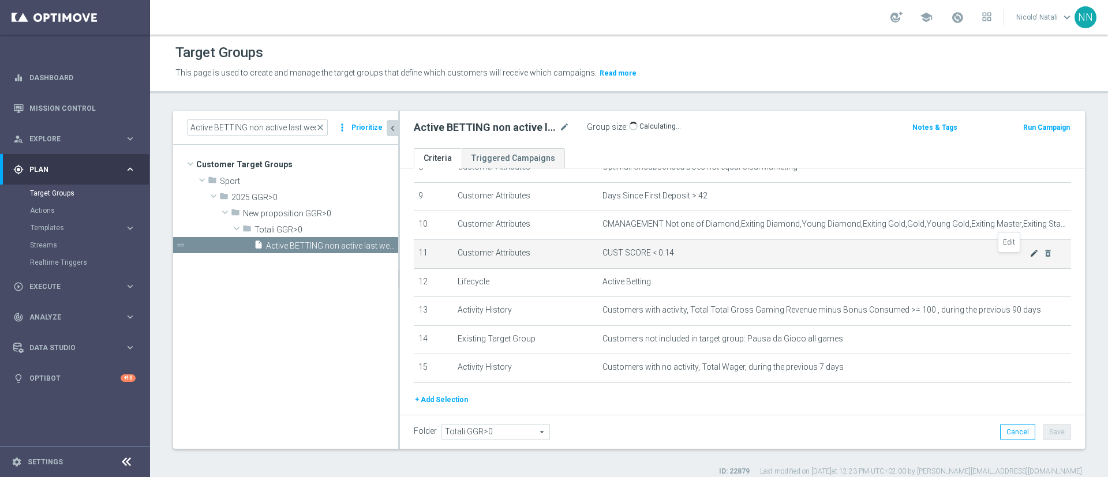
click at [1029, 258] on icon "mode_edit" at bounding box center [1033, 253] width 9 height 9
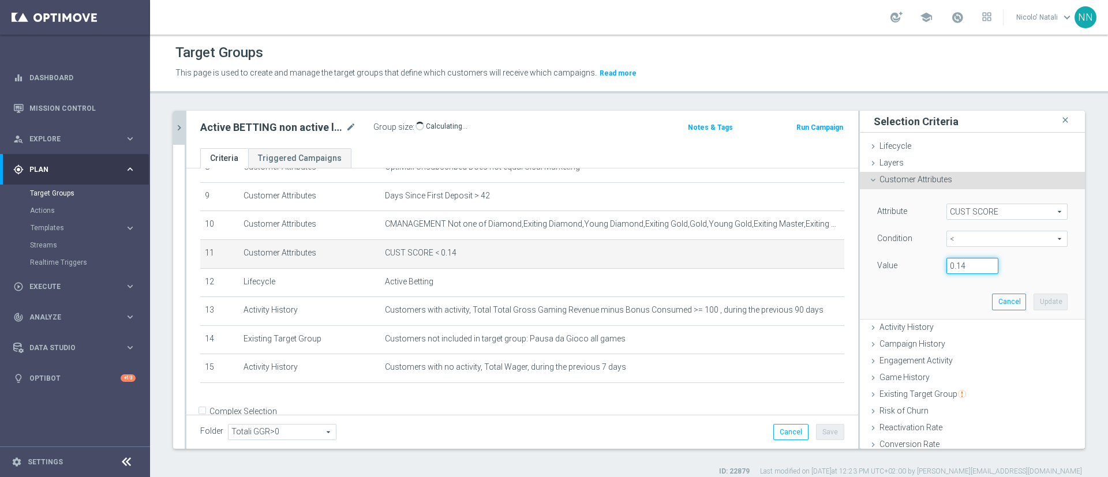
click at [952, 264] on input "0.14" at bounding box center [972, 266] width 52 height 16
type input "0.15"
click at [1033, 307] on button "Update" at bounding box center [1050, 302] width 34 height 16
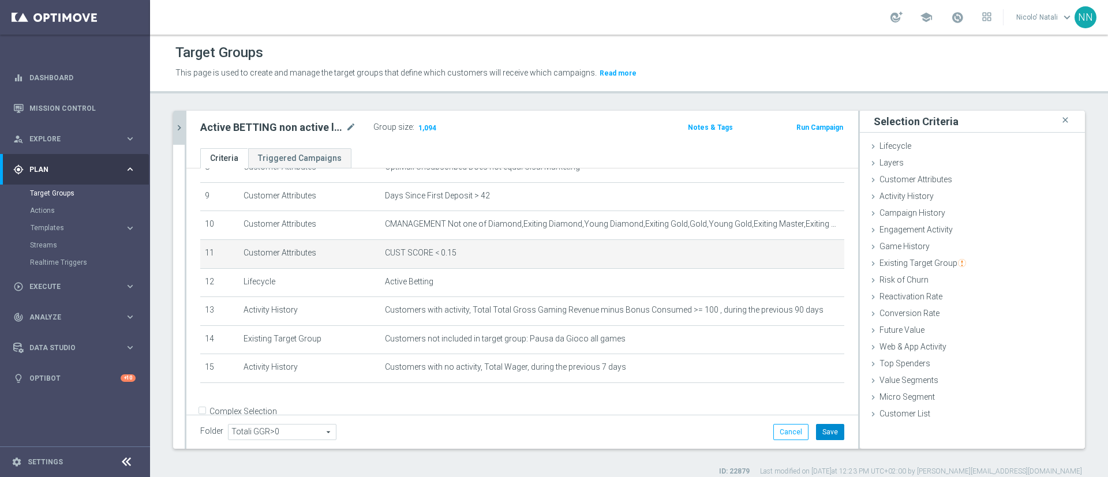
click at [827, 428] on button "Save" at bounding box center [830, 432] width 28 height 16
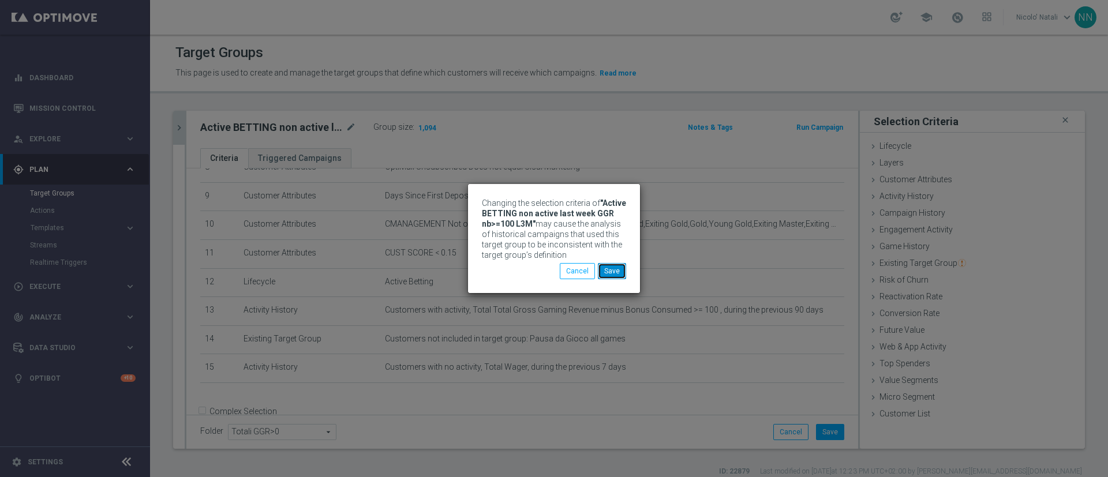
click at [612, 274] on button "Save" at bounding box center [612, 271] width 28 height 16
